Goal: Task Accomplishment & Management: Manage account settings

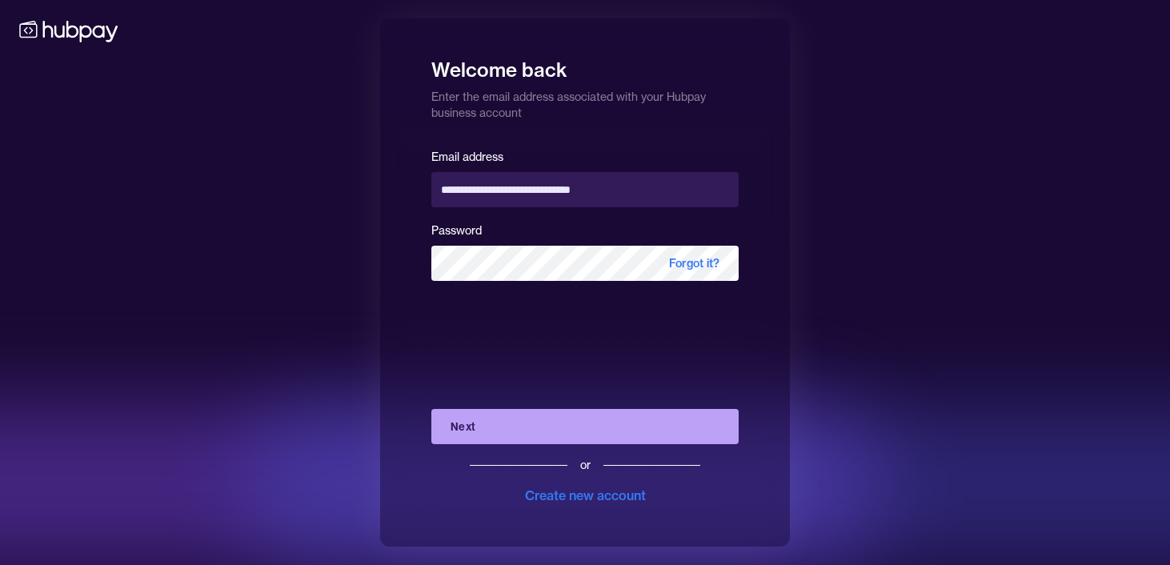
click at [543, 429] on button "Next" at bounding box center [584, 426] width 307 height 35
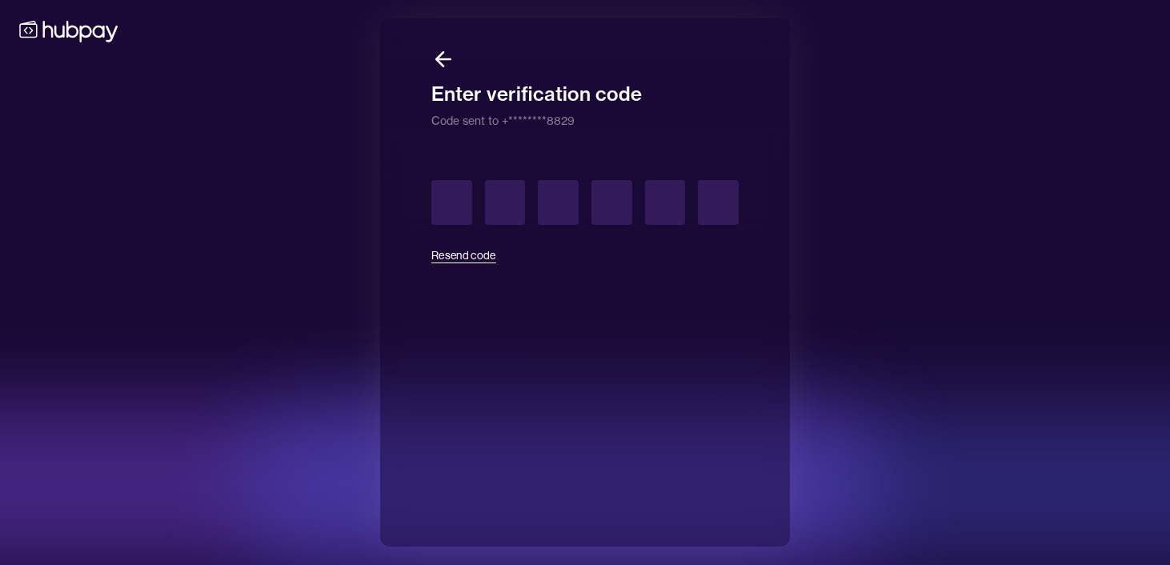
click at [469, 258] on button "Resend code" at bounding box center [463, 255] width 65 height 35
click at [469, 202] on input "text" at bounding box center [451, 202] width 41 height 45
click at [479, 254] on button "Resend code" at bounding box center [463, 255] width 65 height 35
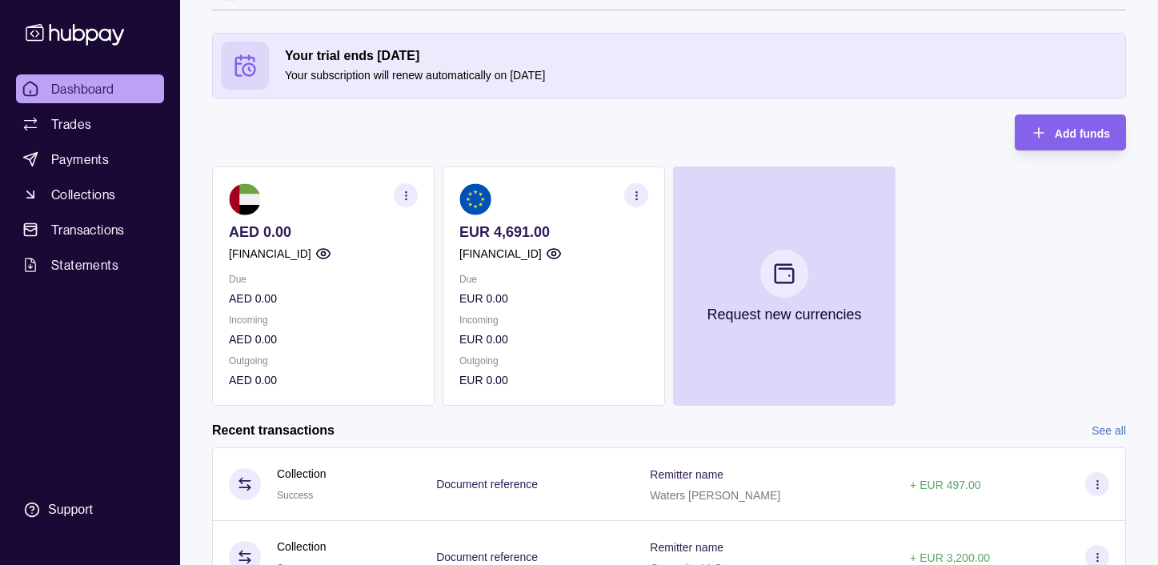
scroll to position [279, 0]
